Goal: Task Accomplishment & Management: Use online tool/utility

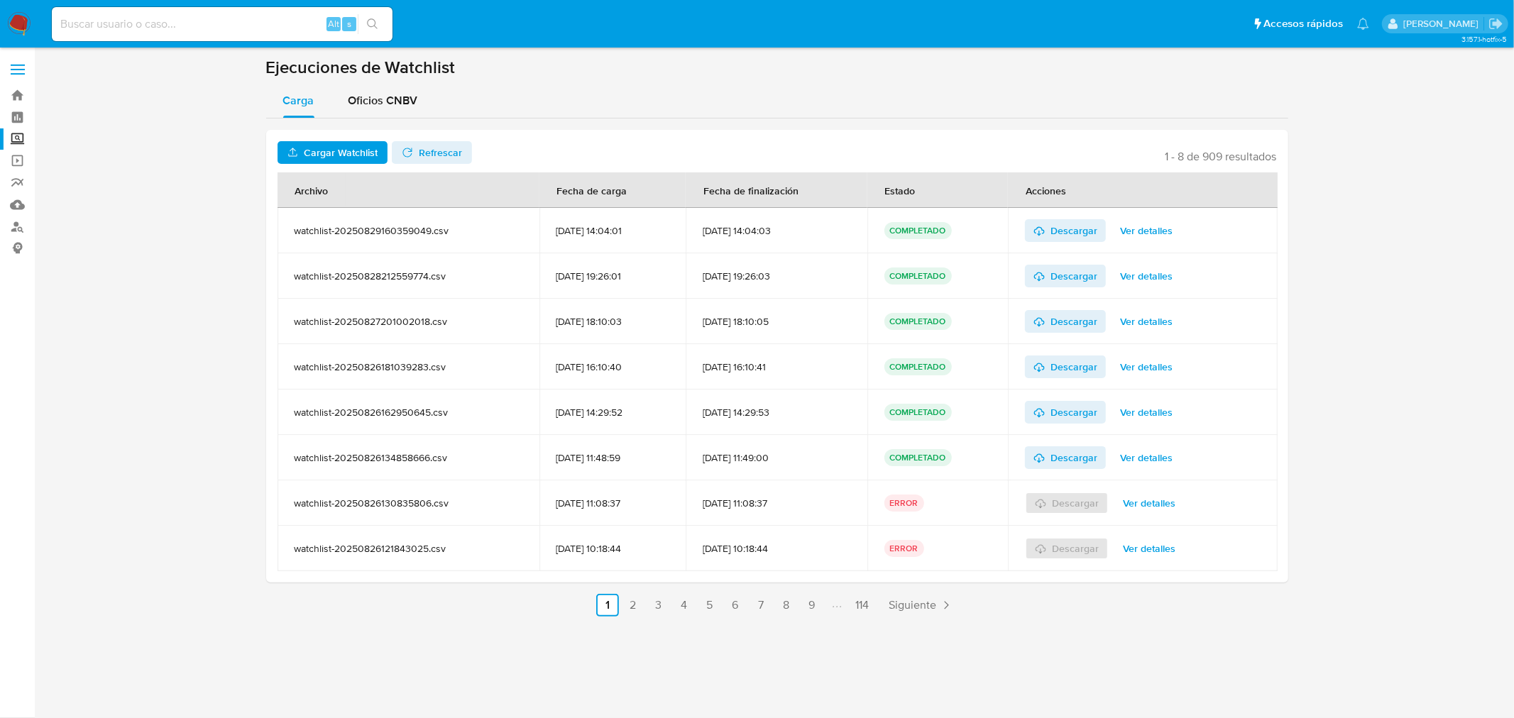
drag, startPoint x: 368, startPoint y: 143, endPoint x: 373, endPoint y: 126, distance: 18.0
click at [373, 126] on div "Cargar Watchlist No tiene permisos para realizar esta acción Refrescar 1 - 8 de…" at bounding box center [777, 368] width 1022 height 498
click at [323, 158] on span "Cargar Watchlist" at bounding box center [341, 152] width 74 height 23
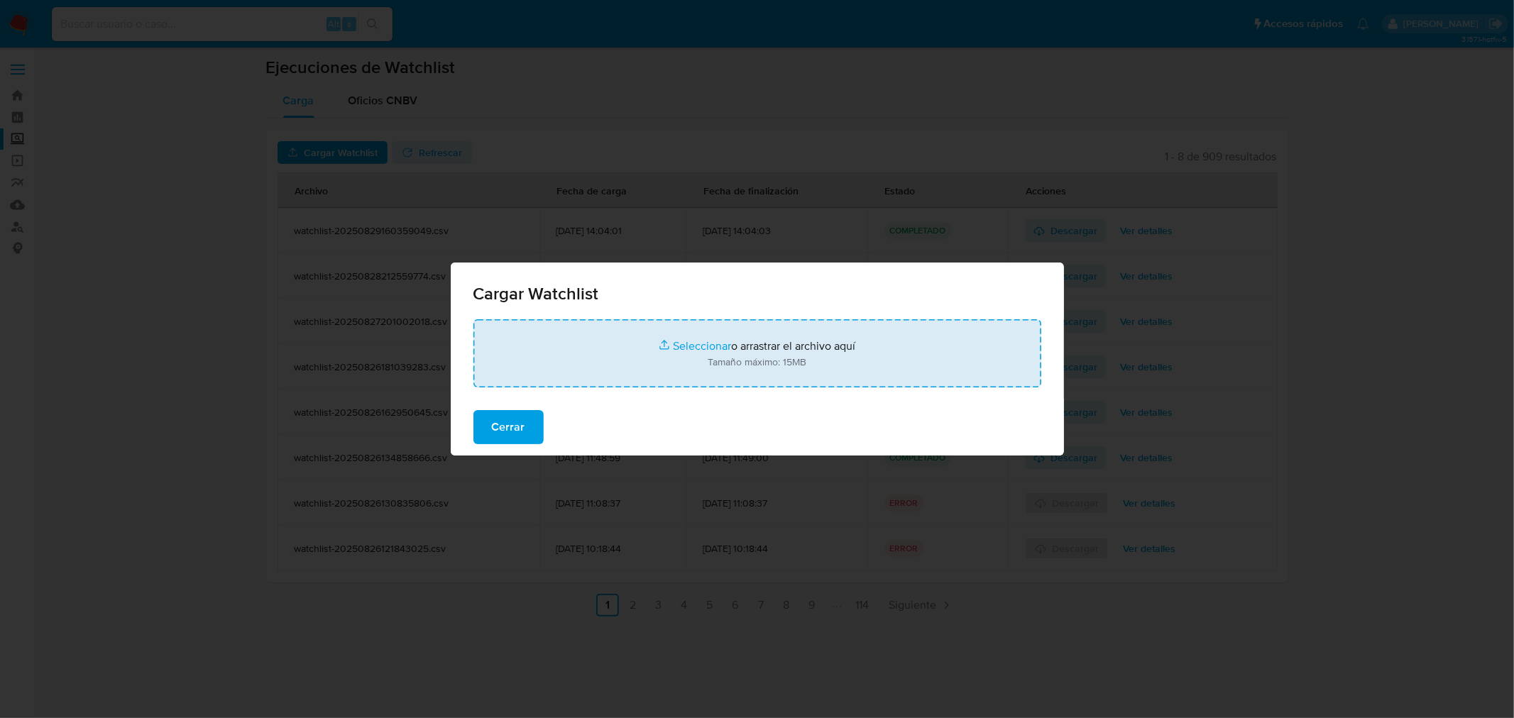
click at [685, 345] on input "file" at bounding box center [757, 353] width 568 height 68
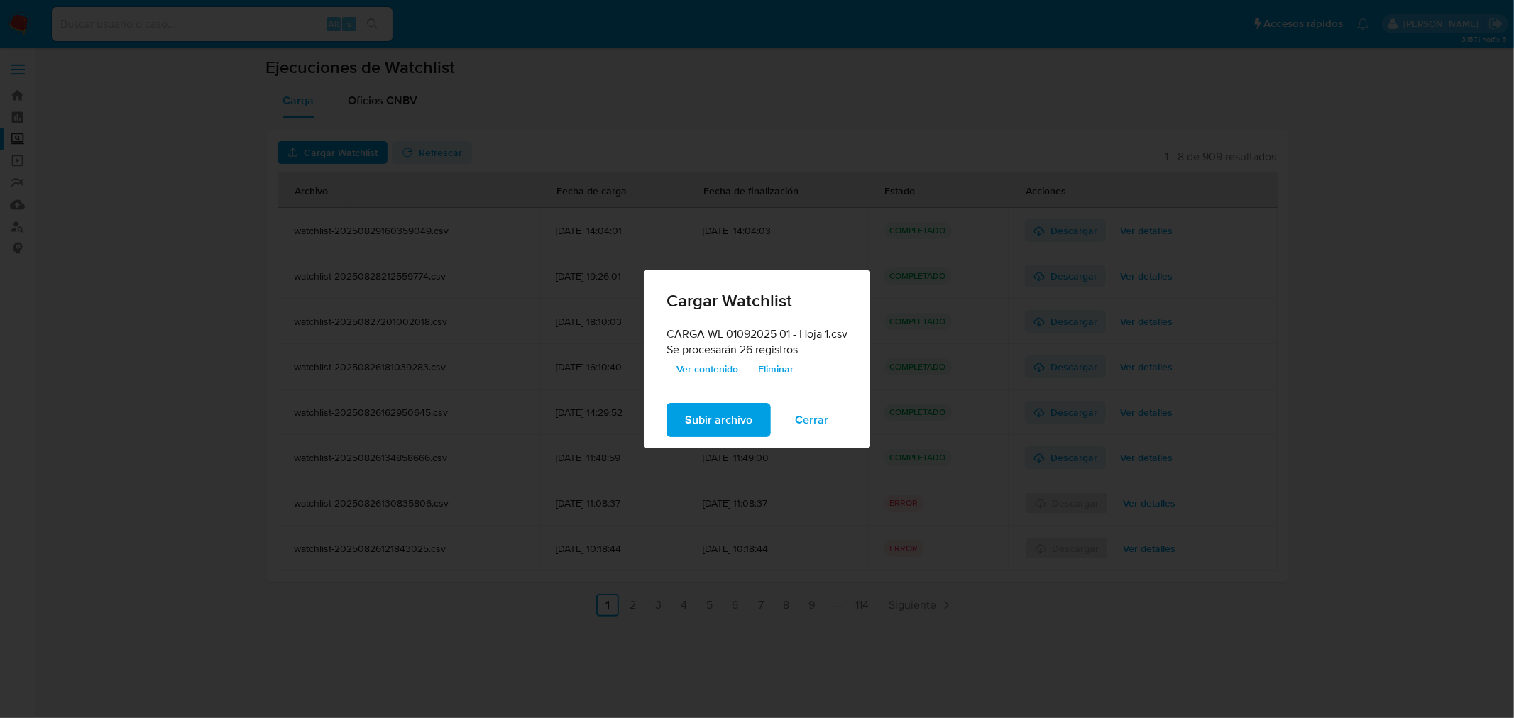
click at [714, 365] on span "Ver contenido" at bounding box center [707, 369] width 62 height 20
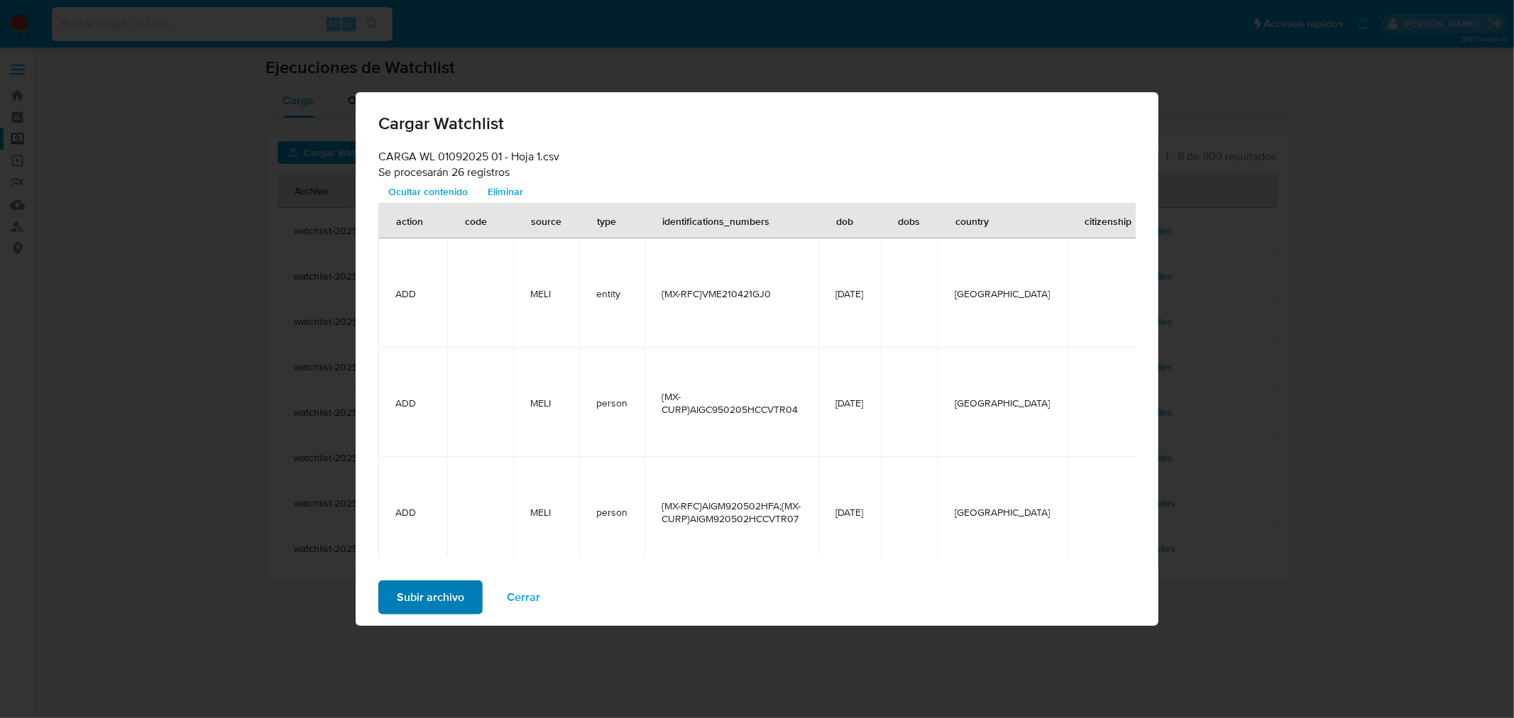
click at [441, 591] on span "Subir archivo" at bounding box center [430, 597] width 67 height 31
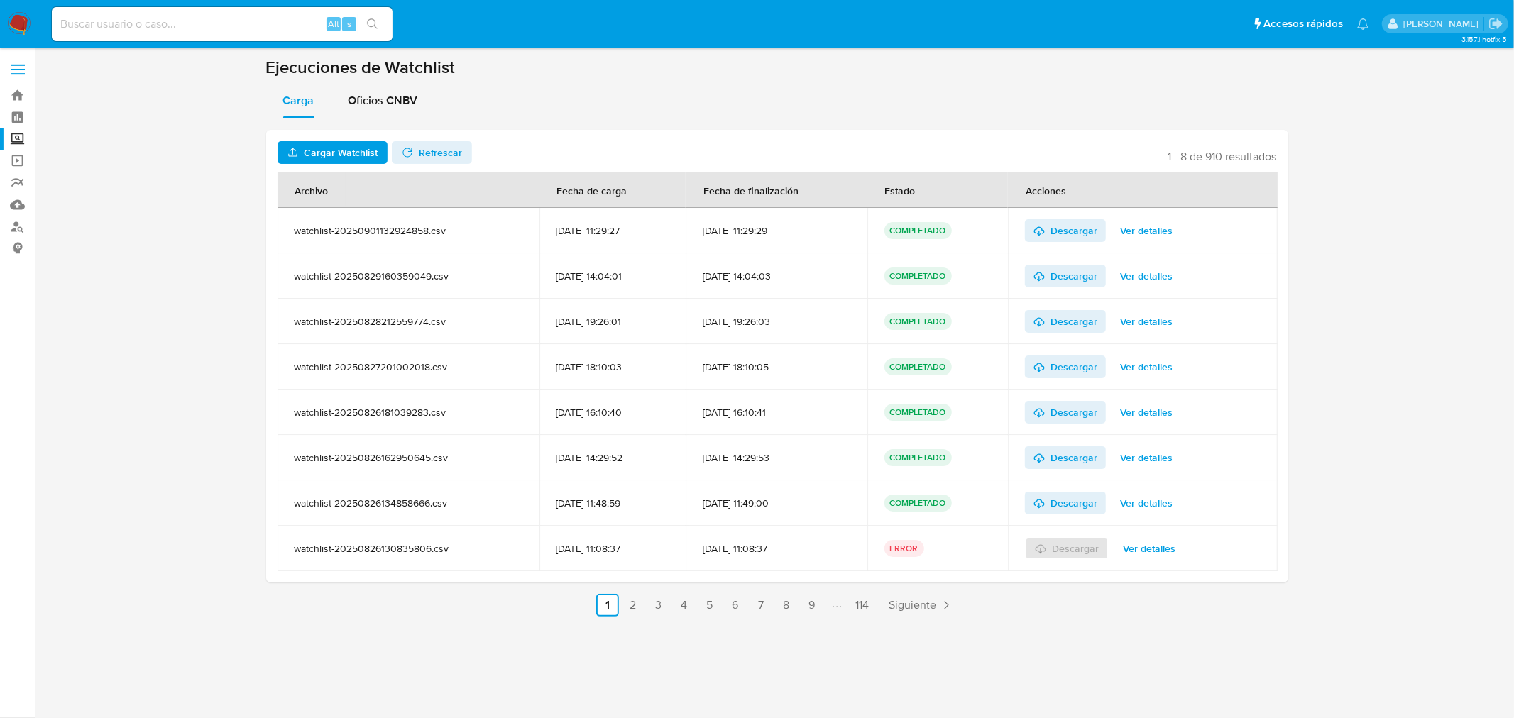
click at [1169, 222] on span "Ver detalles" at bounding box center [1146, 231] width 53 height 20
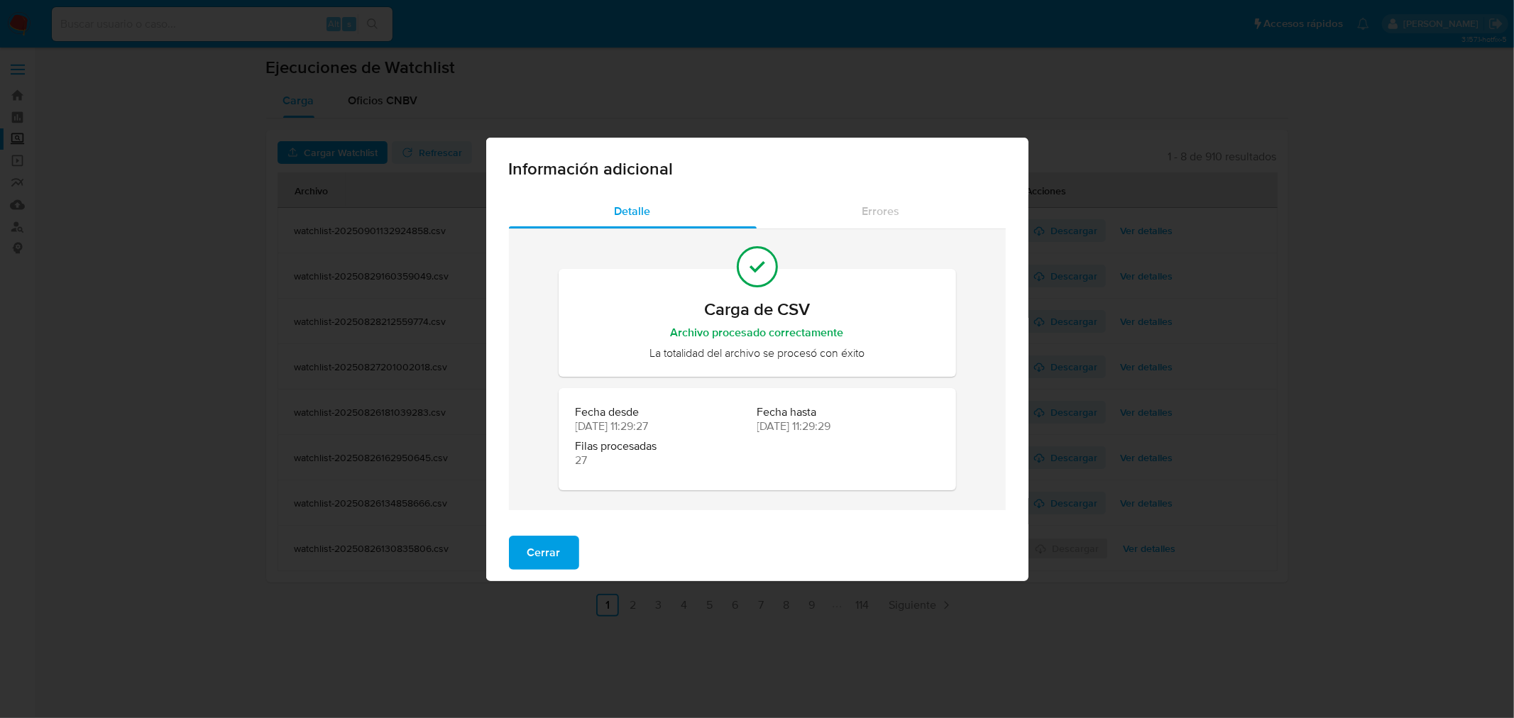
click at [173, 366] on div "Información adicional Detalle Errores Carga de CSV Archivo procesado correctame…" at bounding box center [757, 359] width 1514 height 718
